Goal: Obtain resource: Download file/media

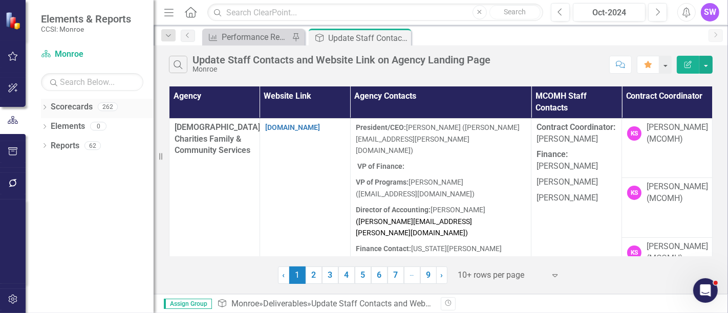
click at [48, 99] on div "Dropdown Scorecards 262" at bounding box center [97, 108] width 113 height 19
click at [41, 107] on icon "Dropdown" at bounding box center [44, 108] width 7 height 6
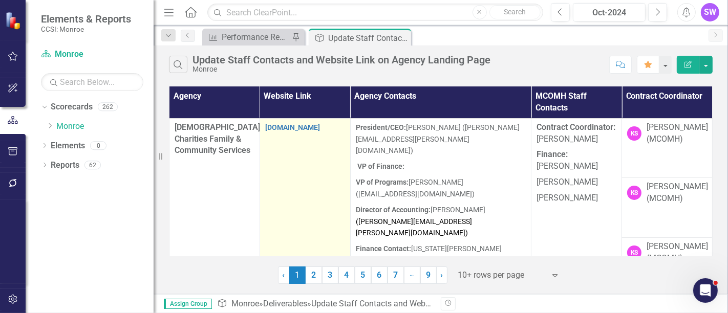
click at [296, 186] on td "fcscharities.org" at bounding box center [305, 207] width 91 height 179
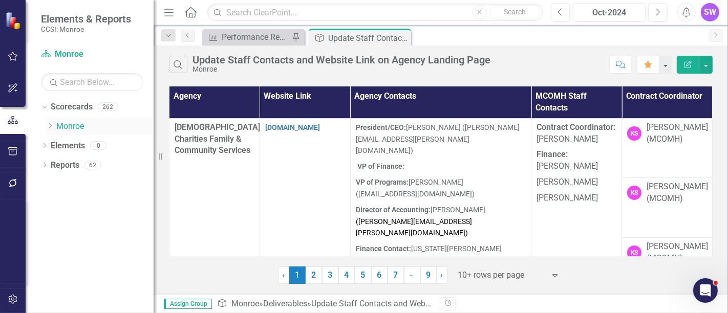
click at [64, 126] on link "Monroe" at bounding box center [104, 127] width 97 height 12
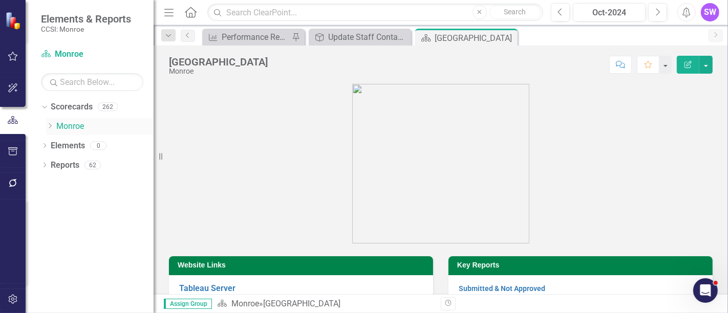
click at [54, 124] on div "Dropdown" at bounding box center [51, 126] width 10 height 9
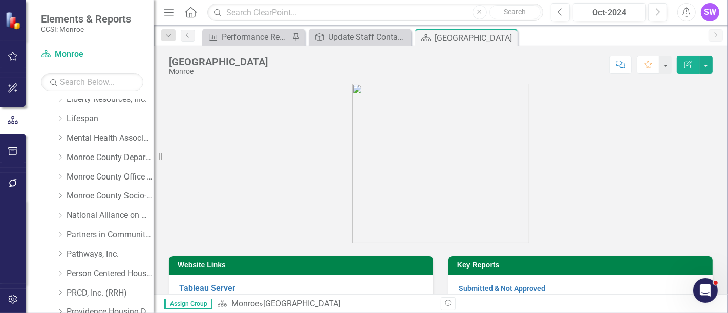
scroll to position [394, 0]
click at [63, 271] on icon "Dropdown" at bounding box center [60, 274] width 8 height 6
click at [108, 274] on link "Providence Housing Development Corporation" at bounding box center [110, 275] width 87 height 12
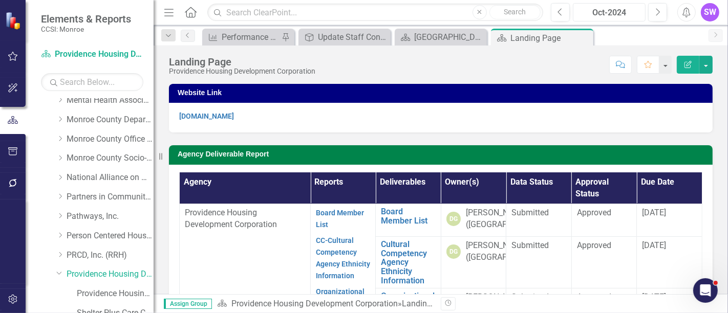
click at [622, 14] on div "Oct-2024" at bounding box center [609, 13] width 66 height 12
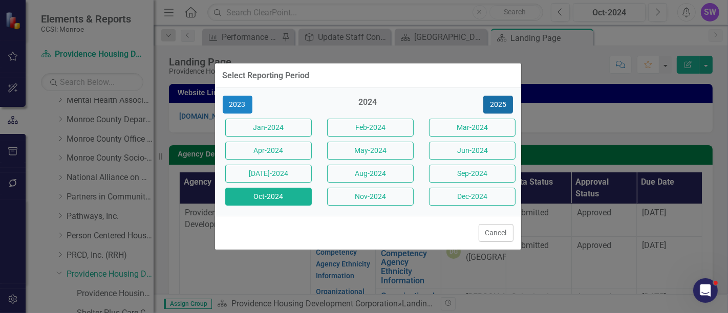
click at [500, 103] on button "2025" at bounding box center [498, 105] width 30 height 18
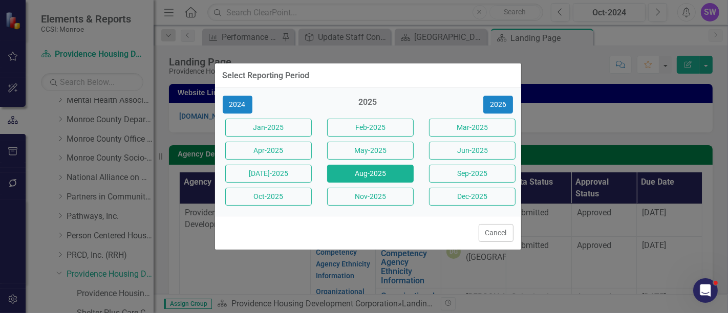
click at [384, 172] on button "Aug-2025" at bounding box center [370, 174] width 87 height 18
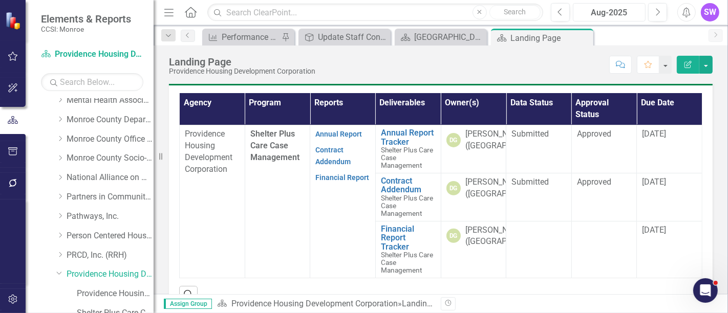
scroll to position [296, 0]
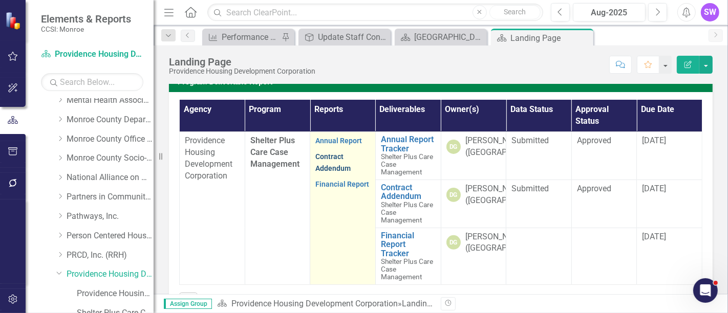
click at [332, 173] on link "Contract Addendum" at bounding box center [332, 163] width 35 height 20
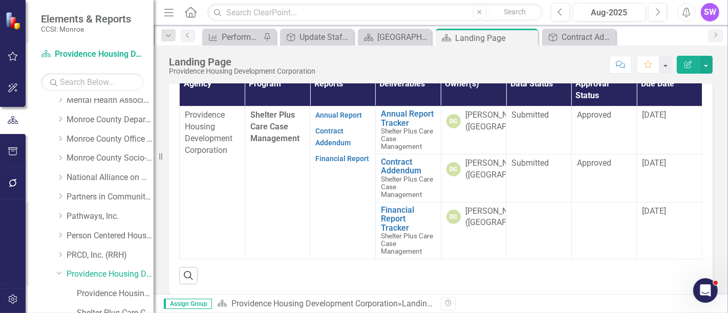
scroll to position [315, 0]
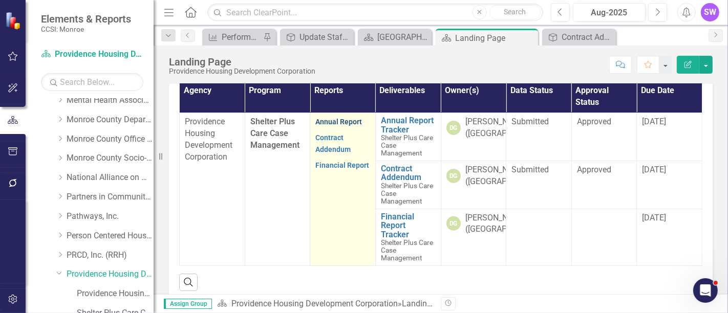
click at [329, 126] on link "Annual Report" at bounding box center [338, 122] width 47 height 8
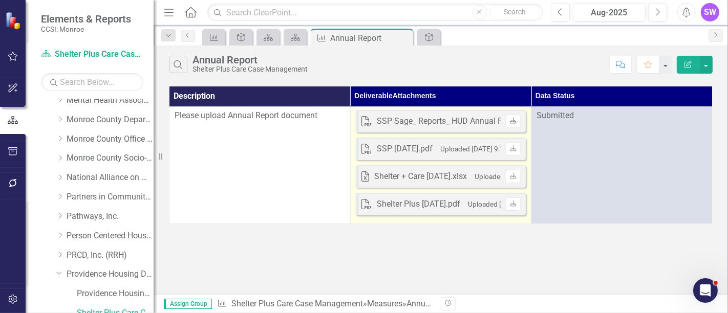
click at [512, 120] on icon "Download" at bounding box center [513, 121] width 8 height 6
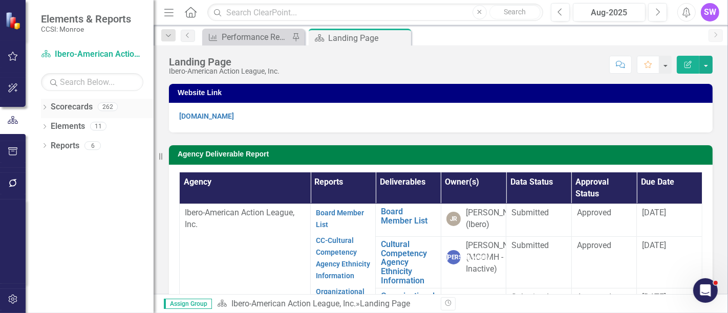
click at [48, 106] on div "Dropdown Scorecards 262" at bounding box center [97, 108] width 113 height 19
click at [45, 104] on div "Dropdown" at bounding box center [44, 108] width 7 height 9
click at [50, 130] on div "Dropdown" at bounding box center [50, 126] width 8 height 9
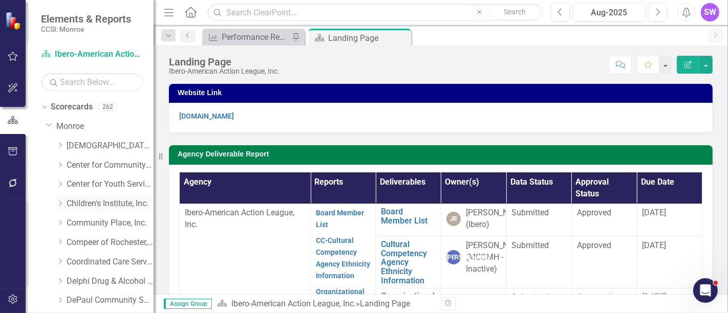
click at [105, 204] on link "Children's Institute, Inc." at bounding box center [110, 204] width 87 height 12
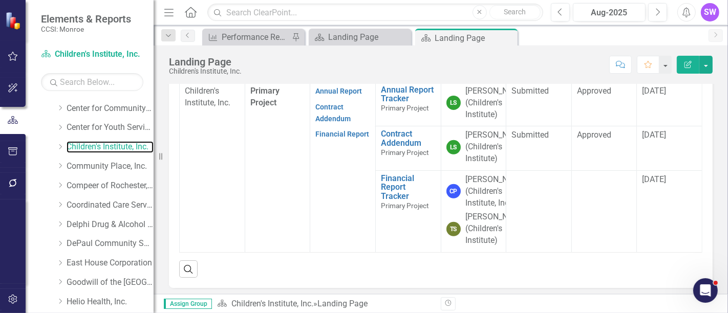
scroll to position [371, 0]
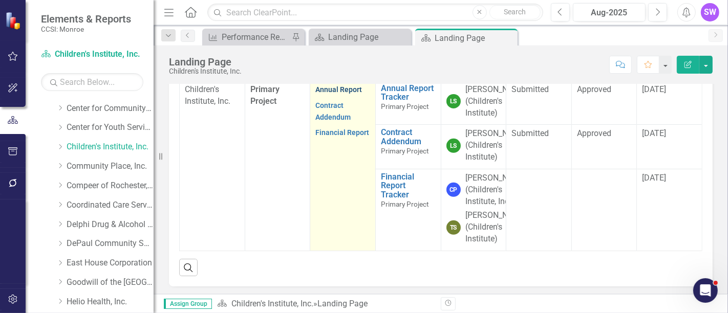
click at [341, 94] on link "Annual Report" at bounding box center [338, 89] width 47 height 8
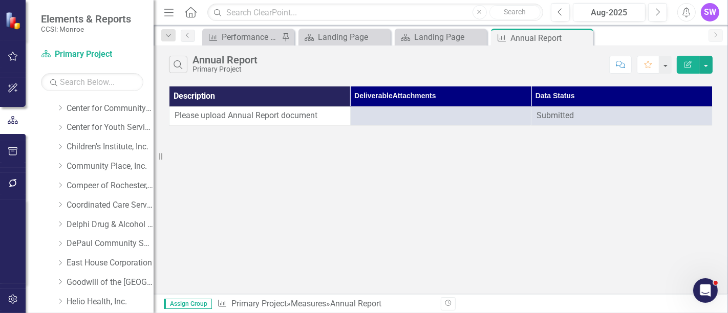
click at [262, 176] on div "Search Annual Report Primary Project Comment Favorite Edit Report Description D…" at bounding box center [441, 170] width 574 height 249
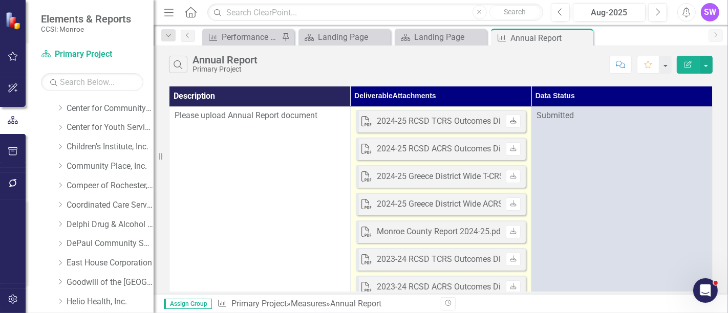
click at [511, 122] on icon "Download" at bounding box center [513, 121] width 8 height 6
click at [519, 231] on link "Download" at bounding box center [513, 231] width 15 height 13
click at [517, 150] on link "Download" at bounding box center [513, 148] width 15 height 13
